Goal: Task Accomplishment & Management: Use online tool/utility

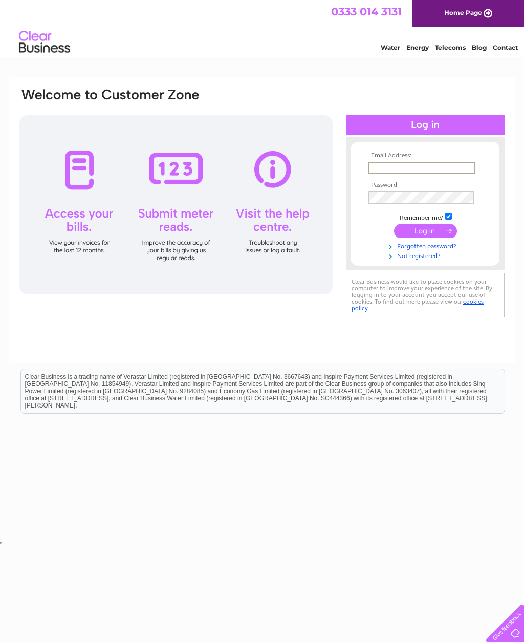
click at [427, 231] on input "submit" at bounding box center [425, 231] width 63 height 14
type input "Carolas-lettings@outlook.com"
click at [425, 231] on input "submit" at bounding box center [425, 231] width 63 height 14
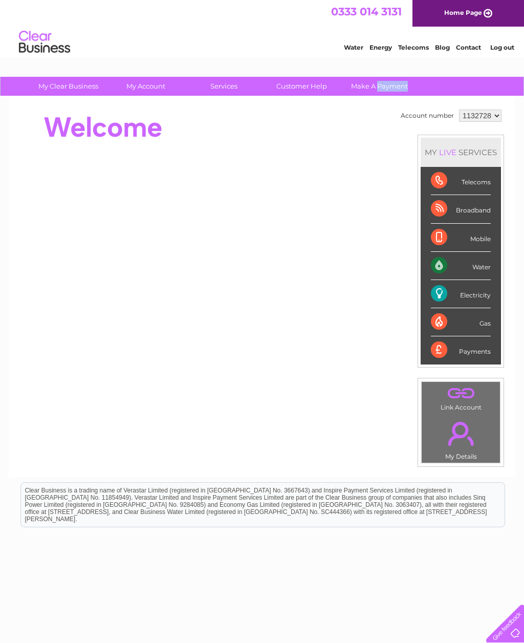
click at [471, 293] on div "Electricity" at bounding box center [461, 294] width 60 height 28
click at [471, 301] on div "Electricity" at bounding box center [461, 294] width 60 height 28
click at [470, 299] on div "Electricity" at bounding box center [461, 294] width 60 height 28
click at [467, 300] on div "Electricity" at bounding box center [461, 294] width 60 height 28
click at [465, 301] on div "Electricity" at bounding box center [461, 294] width 60 height 28
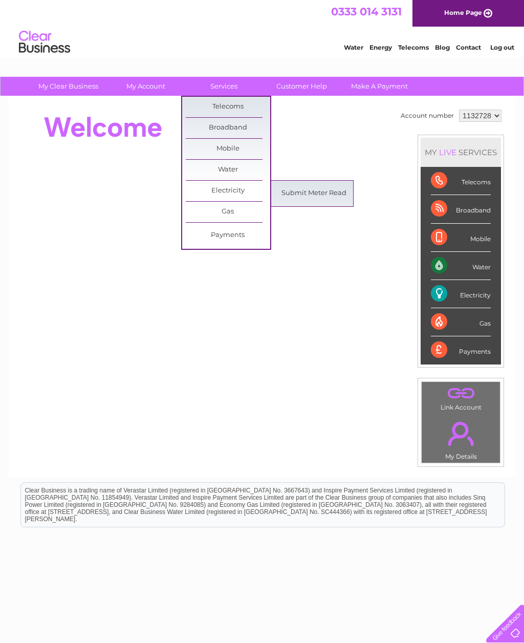
click at [496, 117] on select "1132728 1138810 1138817" at bounding box center [480, 115] width 42 height 12
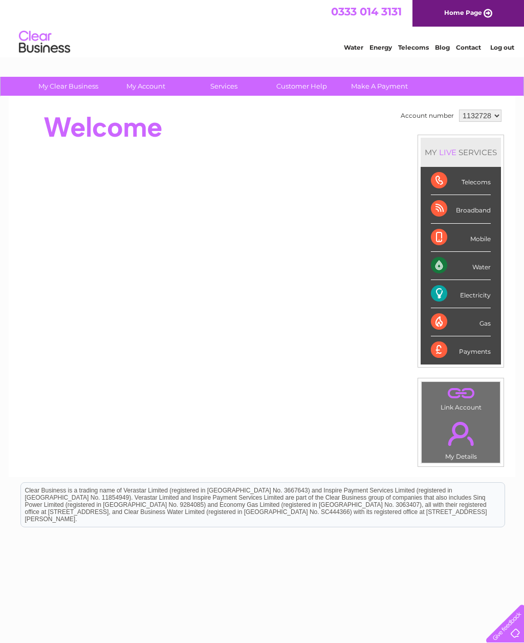
select select "1138810"
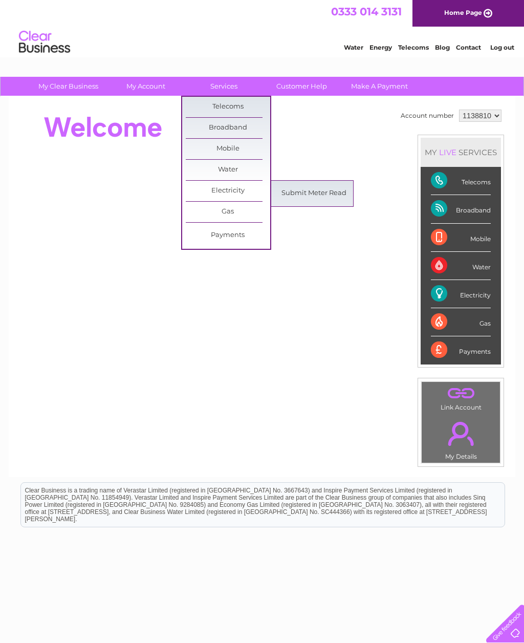
click at [328, 197] on link "Submit Meter Read" at bounding box center [314, 193] width 84 height 20
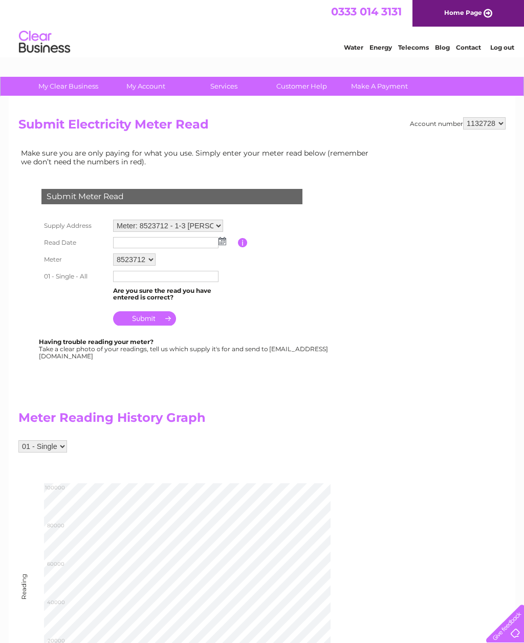
click at [500, 128] on select "1132728 1138810 1138817" at bounding box center [484, 123] width 42 height 12
select select "1138810"
click at [225, 238] on img at bounding box center [222, 241] width 8 height 8
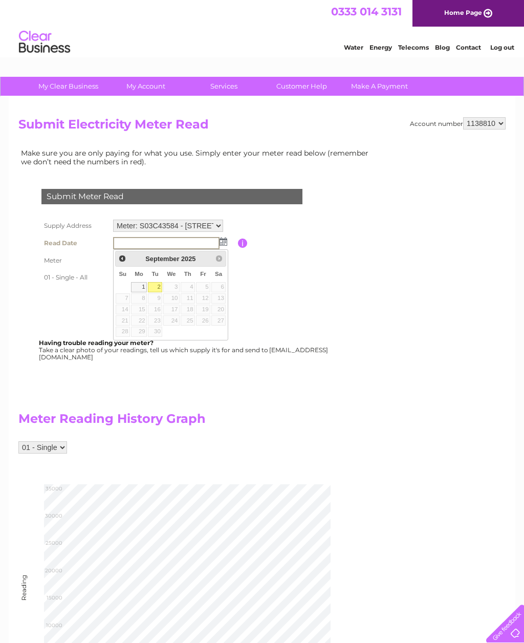
click at [29, 286] on div "Submit Meter Read Supply Address Meter: S03C43584 - [STREET_ADDRESS] Meter: H03…" at bounding box center [173, 270] width 311 height 182
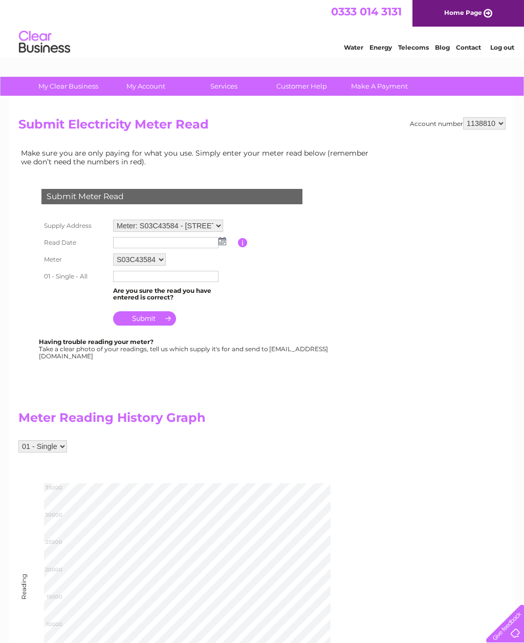
click at [16, 287] on div "Account number 1132728 1138810 1138817 Submit Electricity Meter Read Make sure …" at bounding box center [262, 406] width 506 height 619
click at [226, 244] on img at bounding box center [222, 241] width 8 height 8
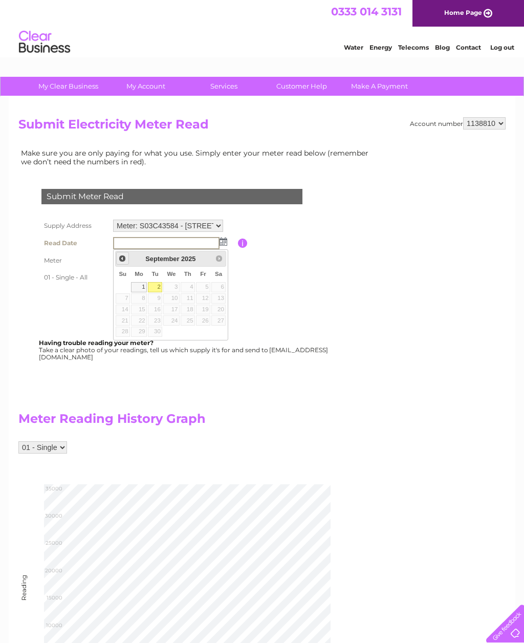
click at [122, 253] on link "Prev" at bounding box center [122, 258] width 13 height 13
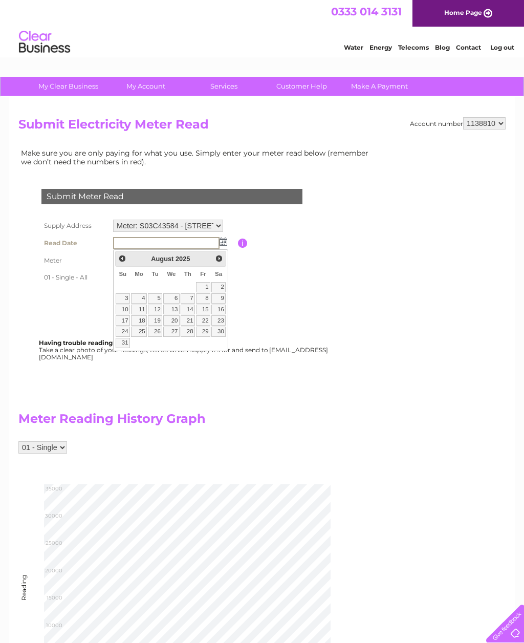
scroll to position [7, 0]
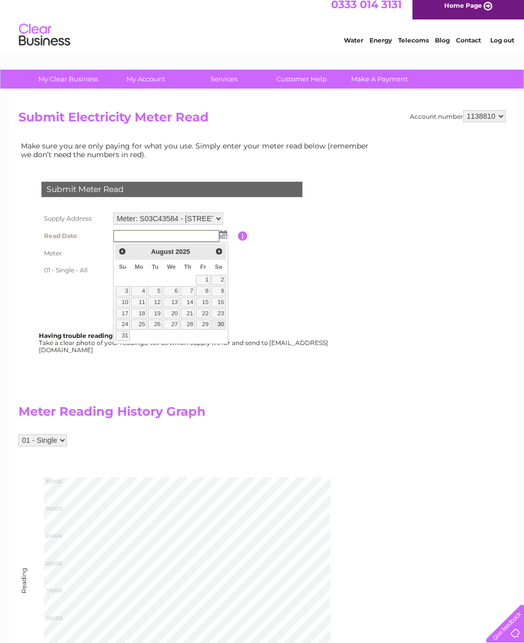
click at [223, 320] on link "30" at bounding box center [218, 324] width 14 height 10
type input "2025/08/30"
